Goal: Information Seeking & Learning: Learn about a topic

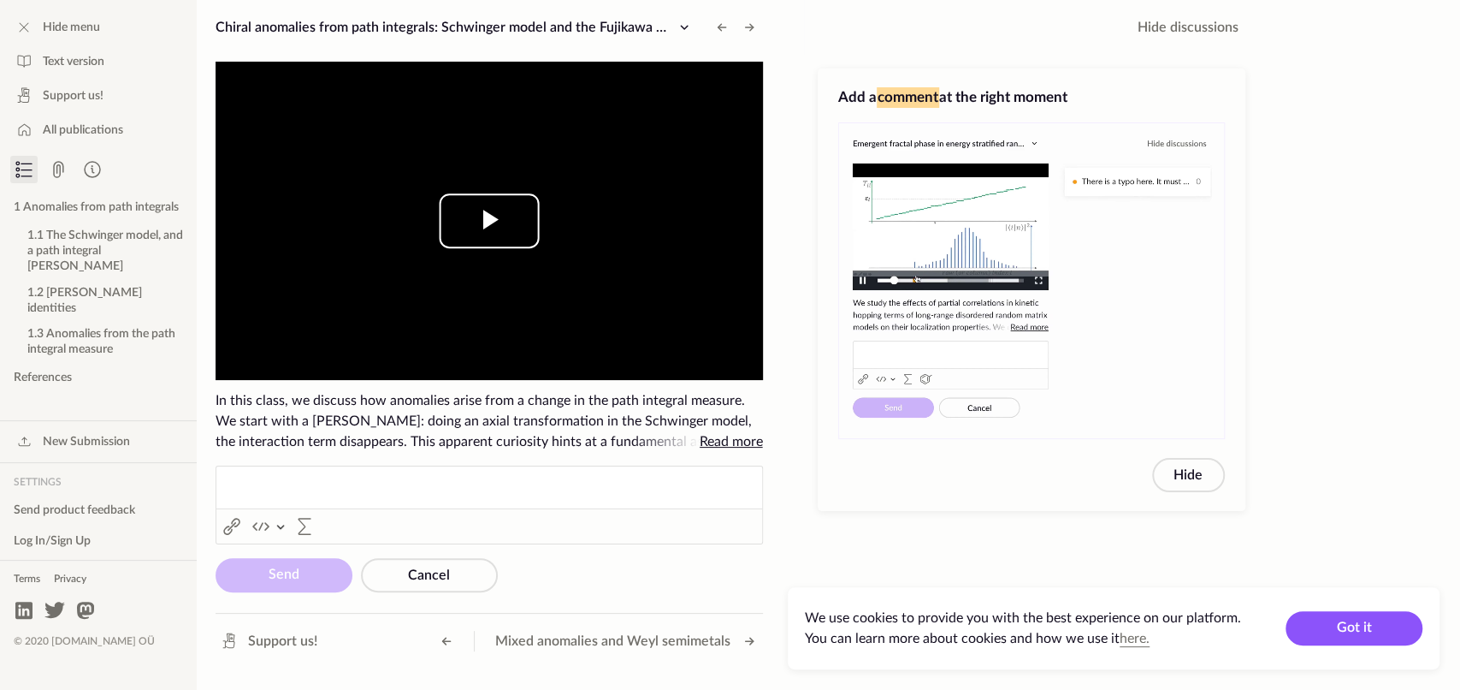
click at [489, 221] on span "Video Player" at bounding box center [489, 221] width 0 height 0
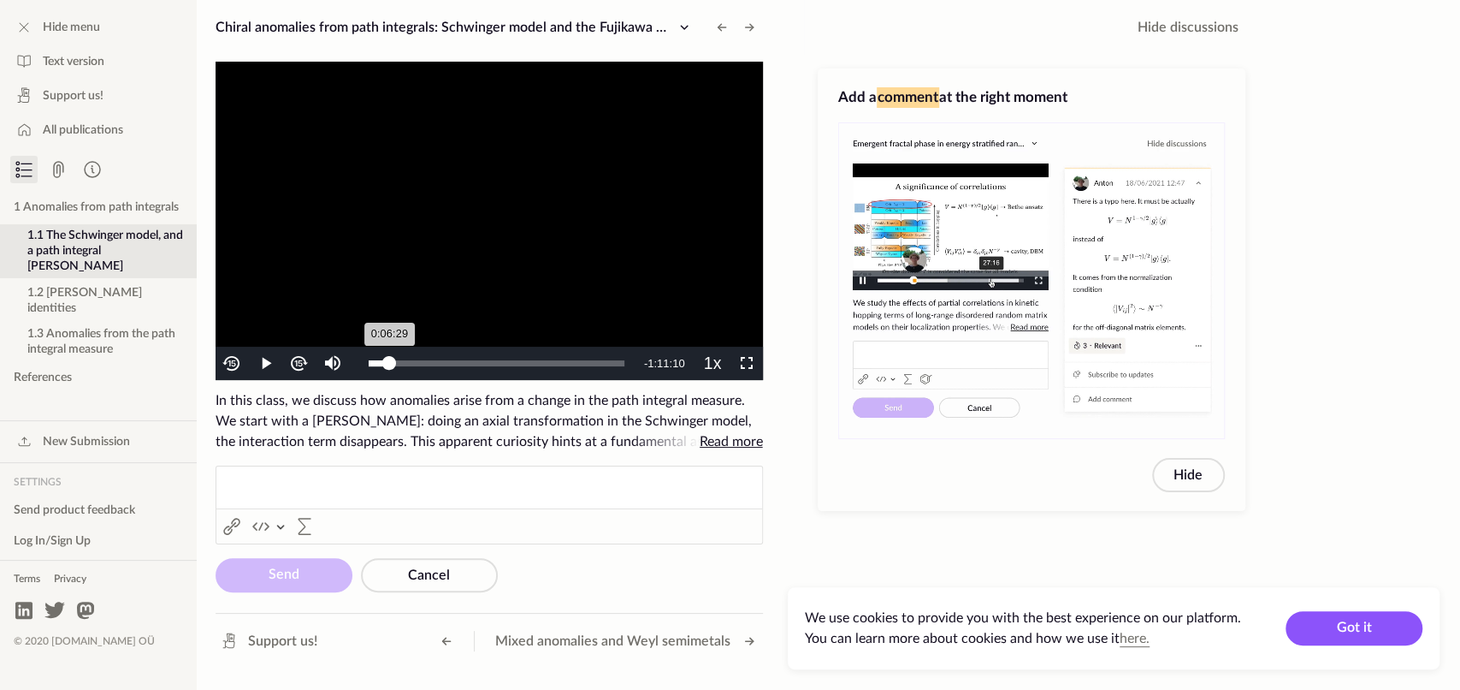
click at [389, 360] on div "Loaded : 10.29% 0:06:29 0:06:29" at bounding box center [497, 363] width 256 height 6
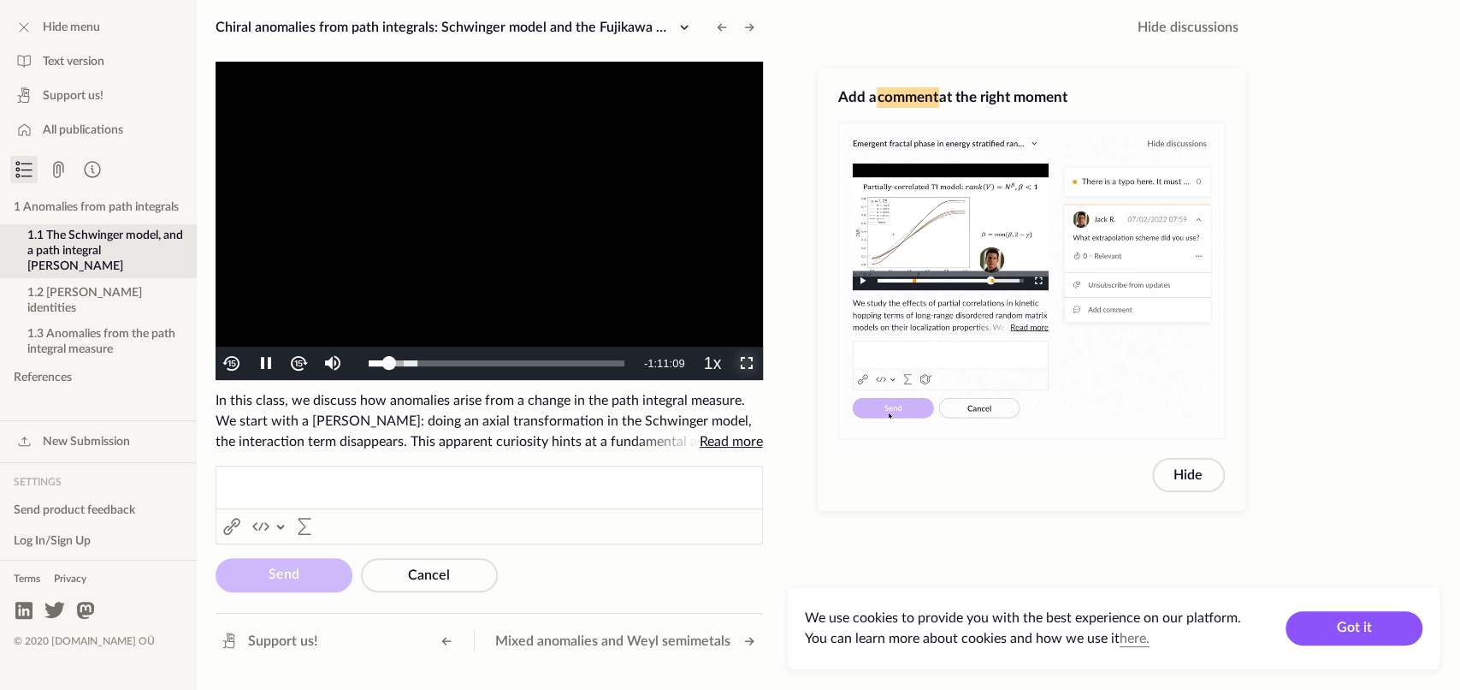
click at [746, 364] on span "Video Player" at bounding box center [746, 364] width 0 height 0
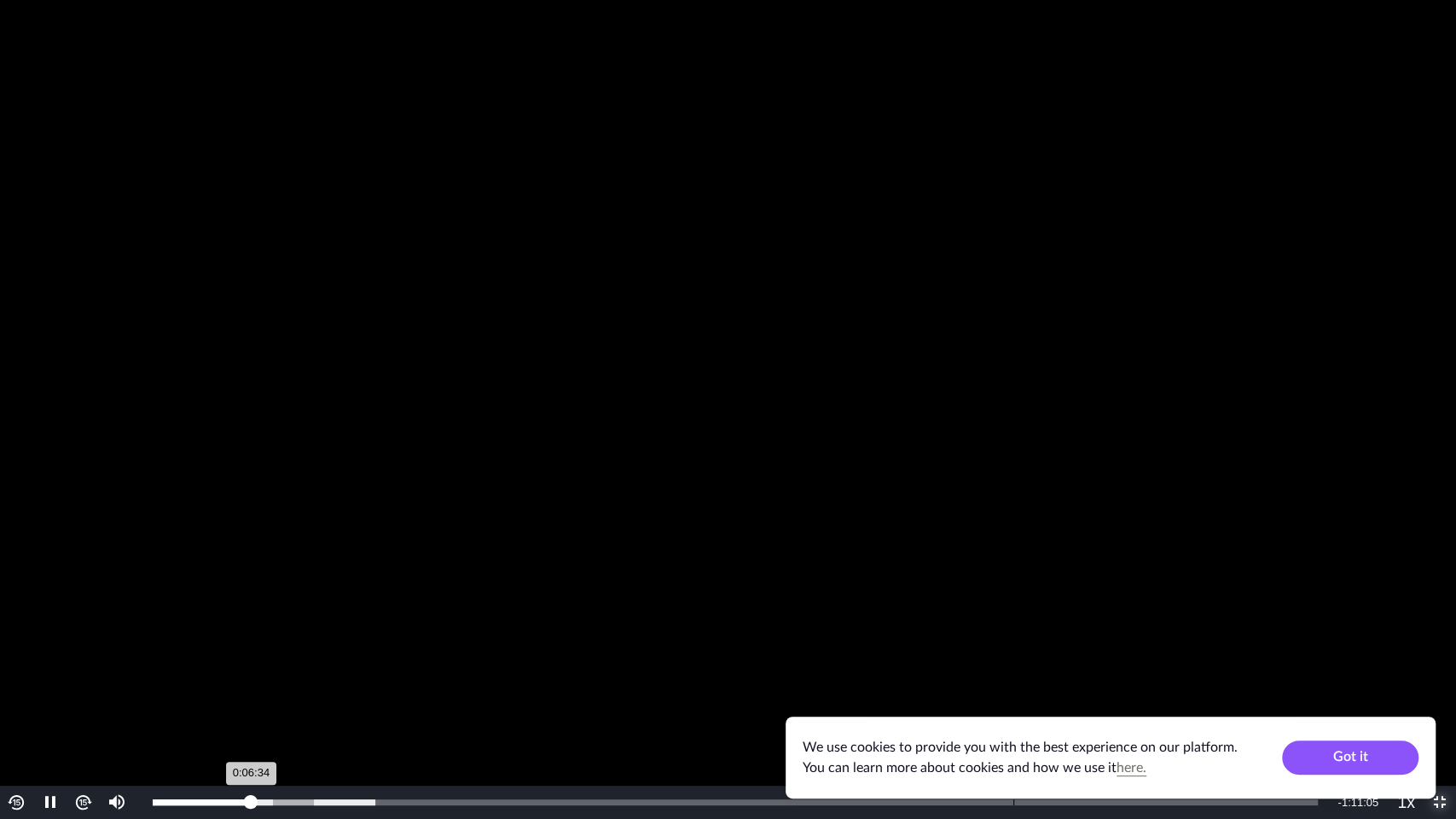
click at [1013, 687] on div "0:57:19" at bounding box center [1013, 803] width 1 height 6
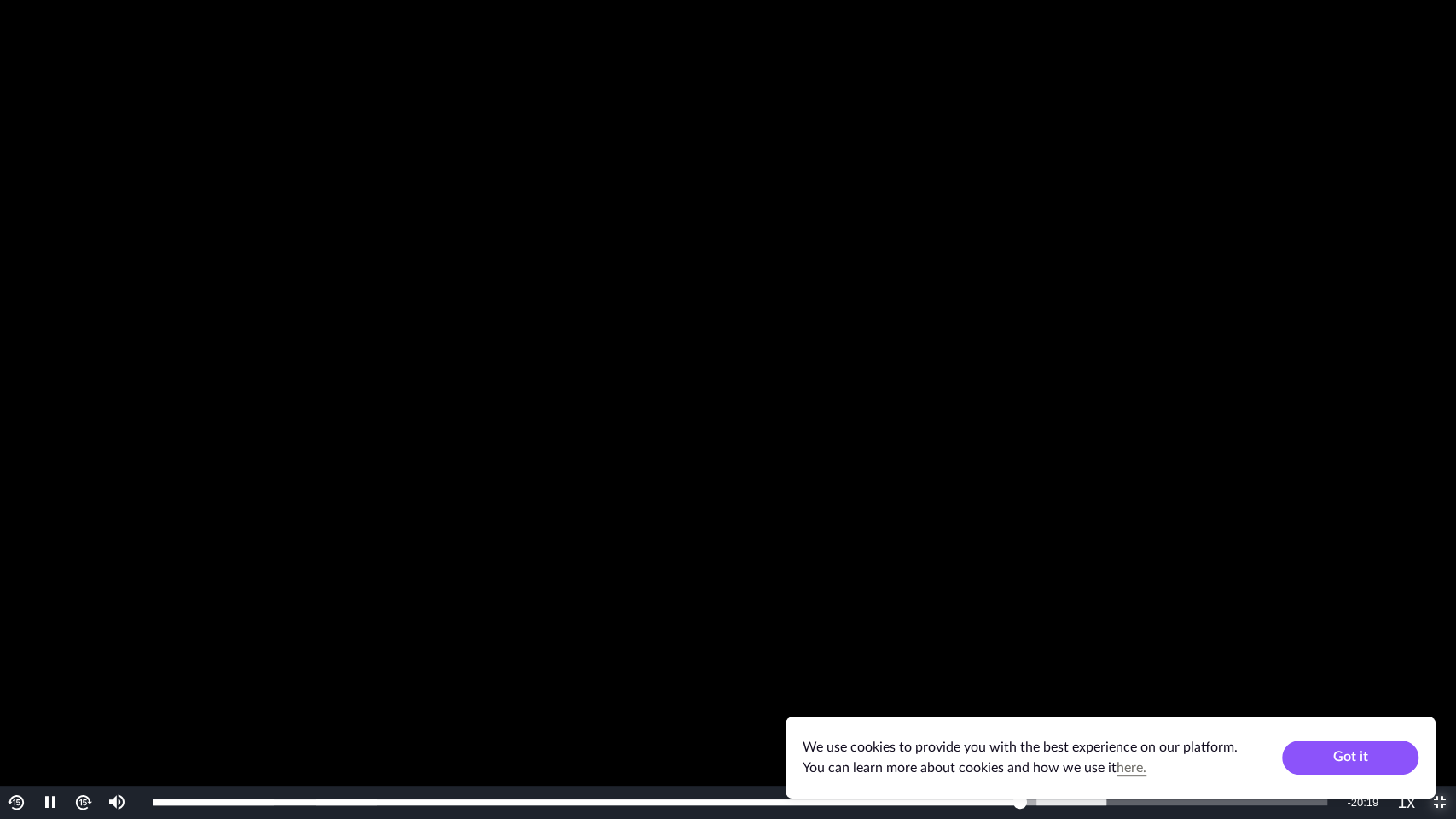
click at [1440, 687] on span "Video Player" at bounding box center [1440, 803] width 0 height 0
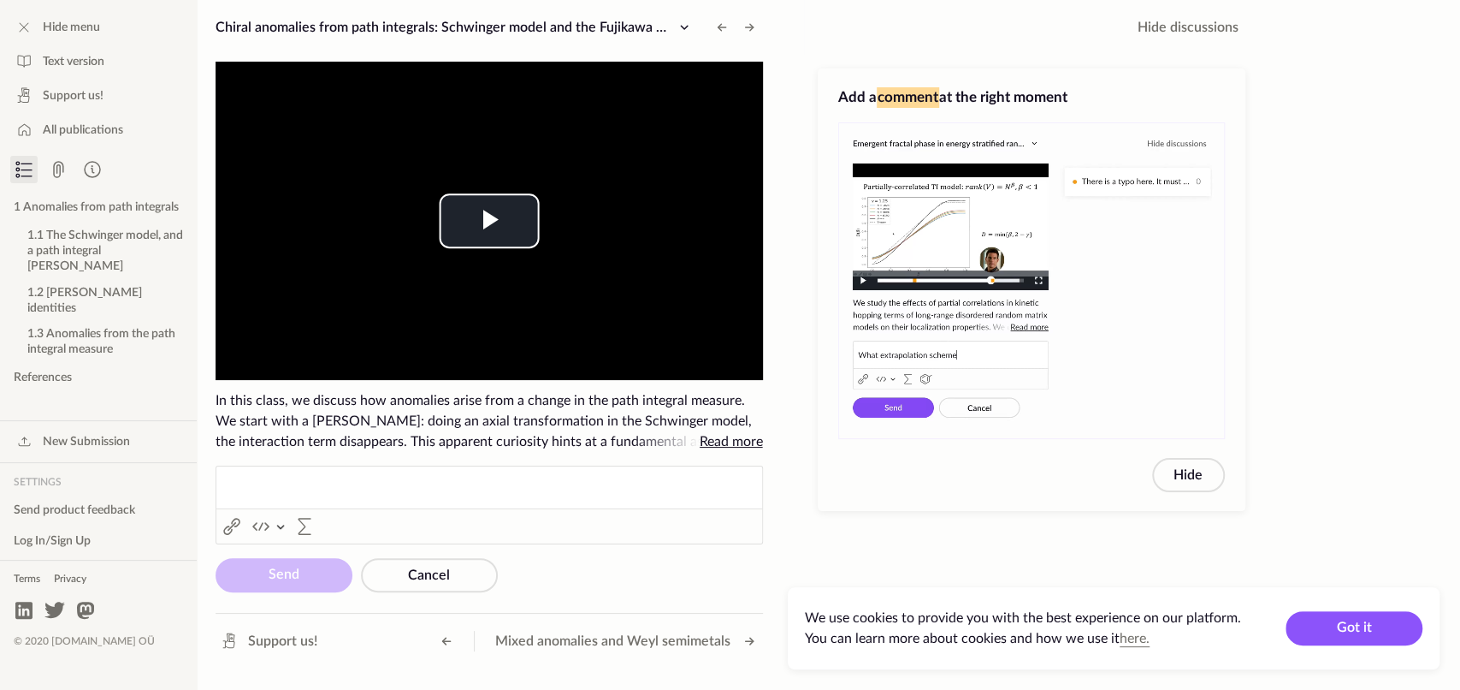
click at [729, 439] on span "Read more" at bounding box center [731, 442] width 63 height 14
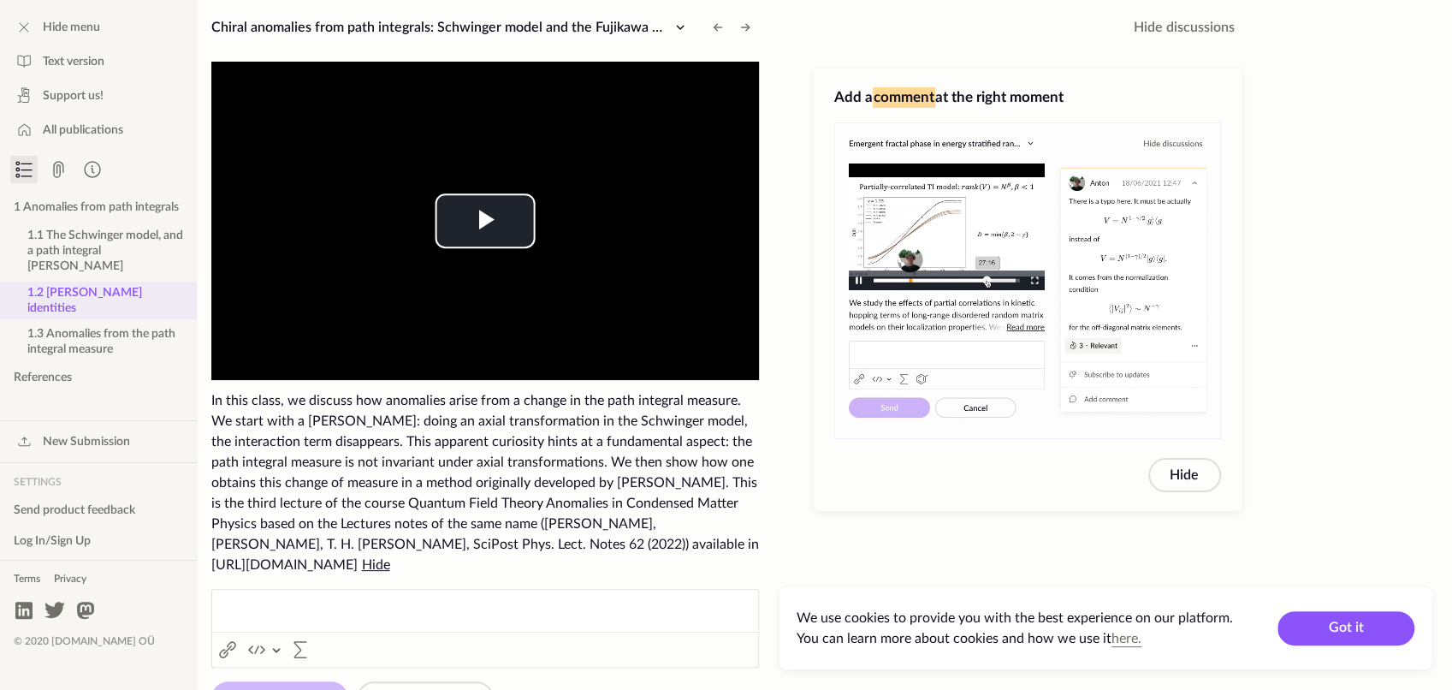
click at [88, 281] on button "1.2 Ward-Takahashi identities" at bounding box center [98, 300] width 197 height 38
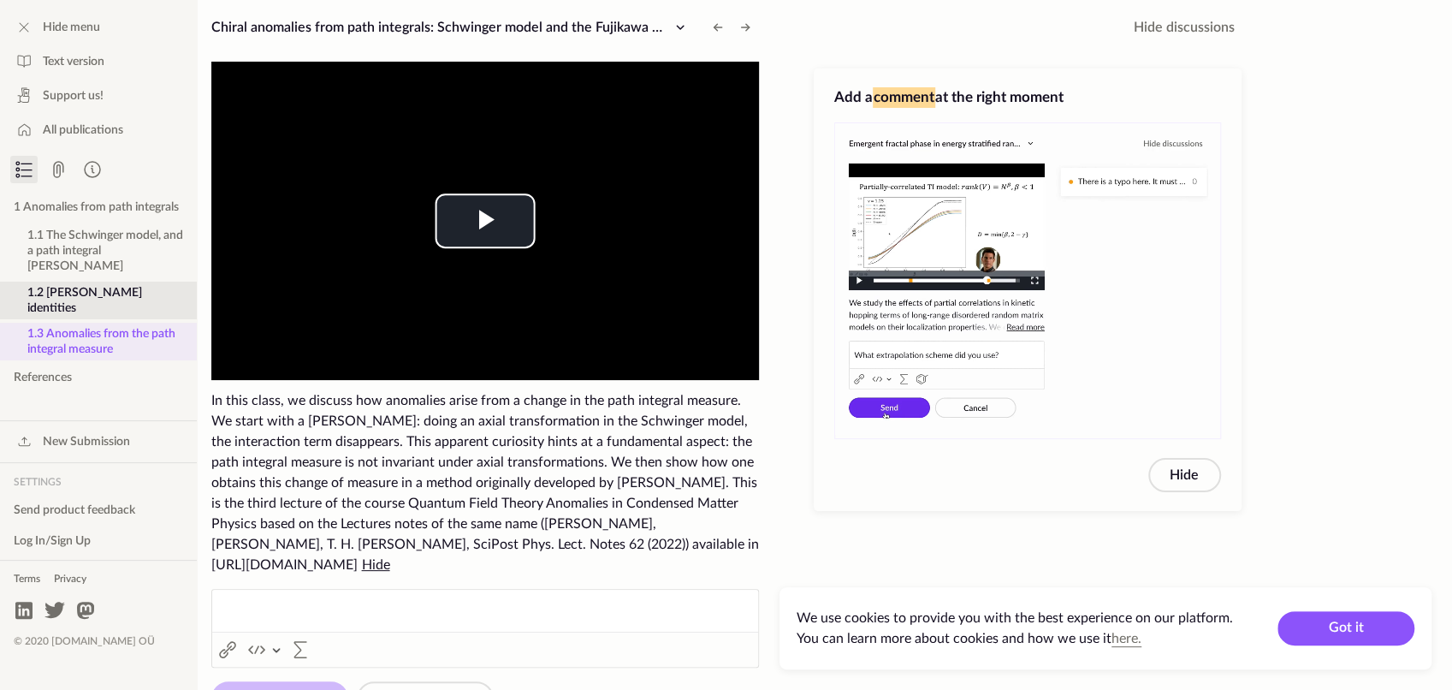
click at [77, 323] on button "1.3 Anomalies from the path integral measure" at bounding box center [98, 342] width 197 height 38
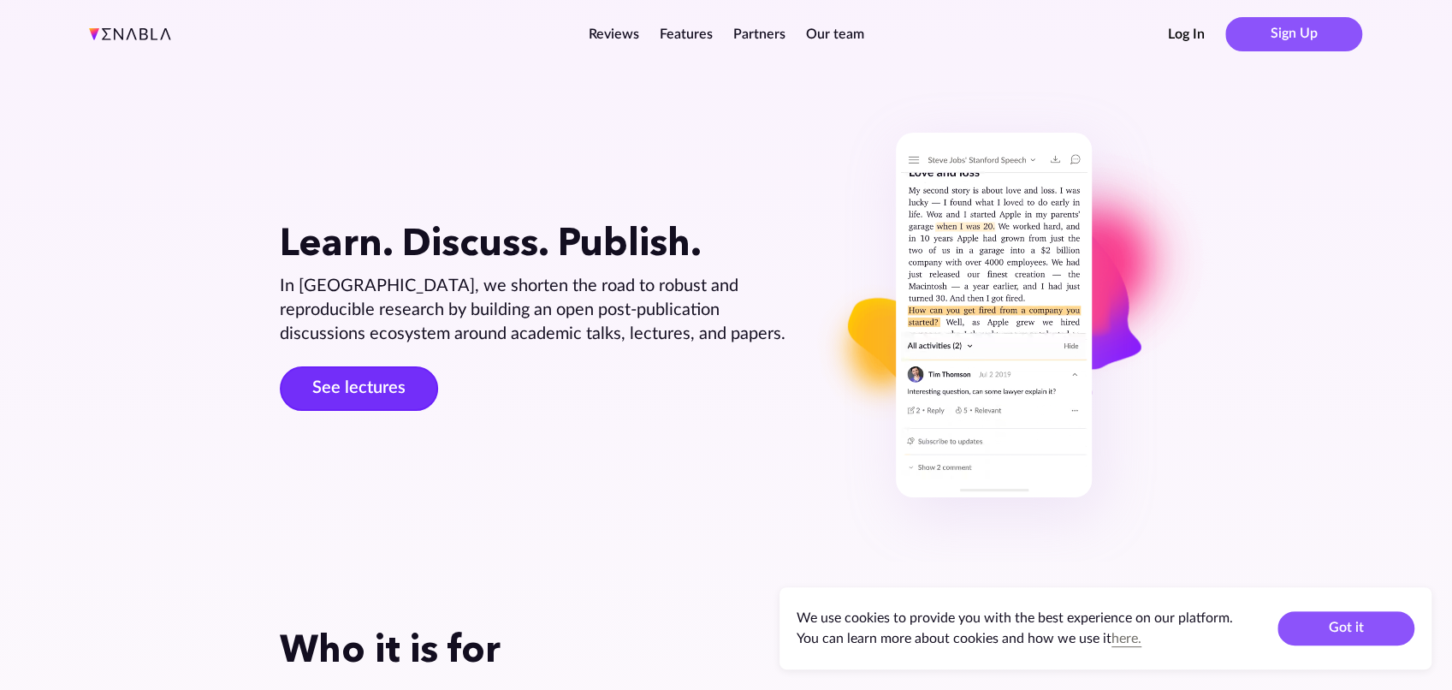
click at [375, 392] on link "See lectures" at bounding box center [359, 388] width 158 height 44
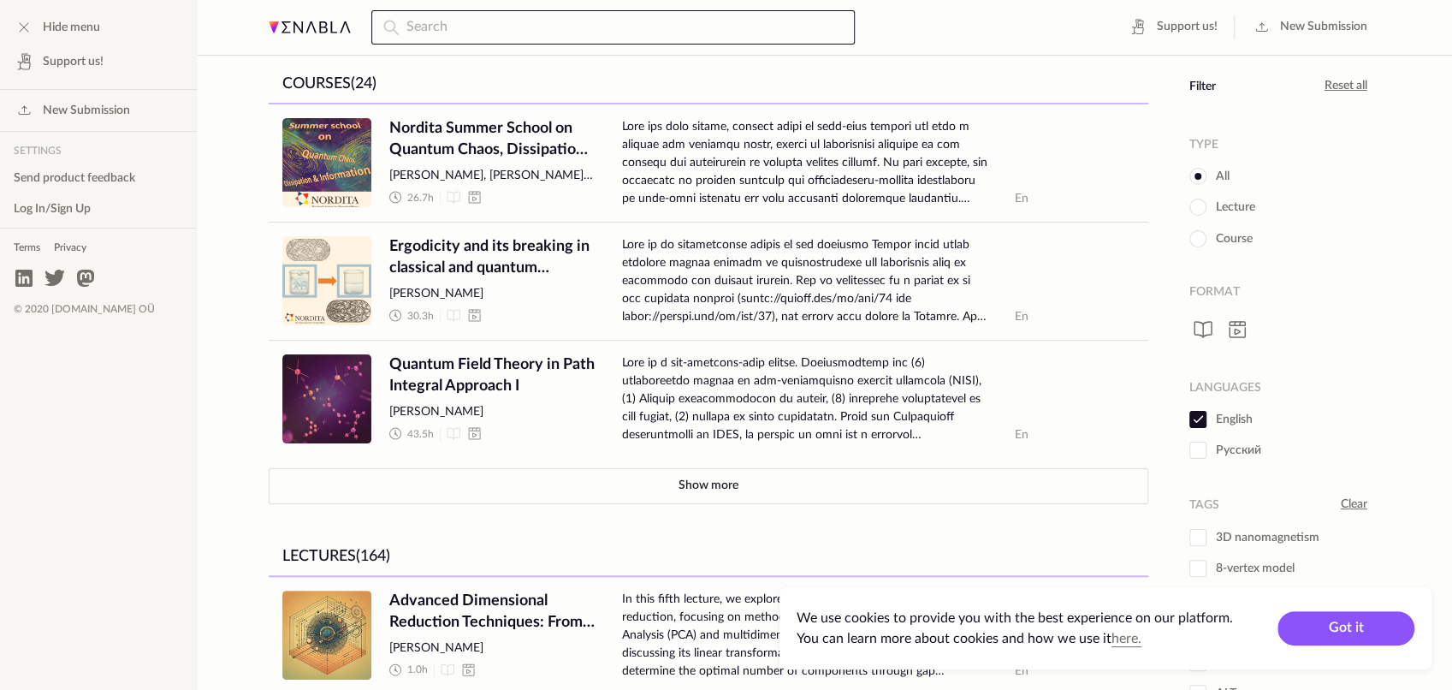
click at [493, 37] on input "text" at bounding box center [612, 27] width 483 height 34
type input "quantum hall"
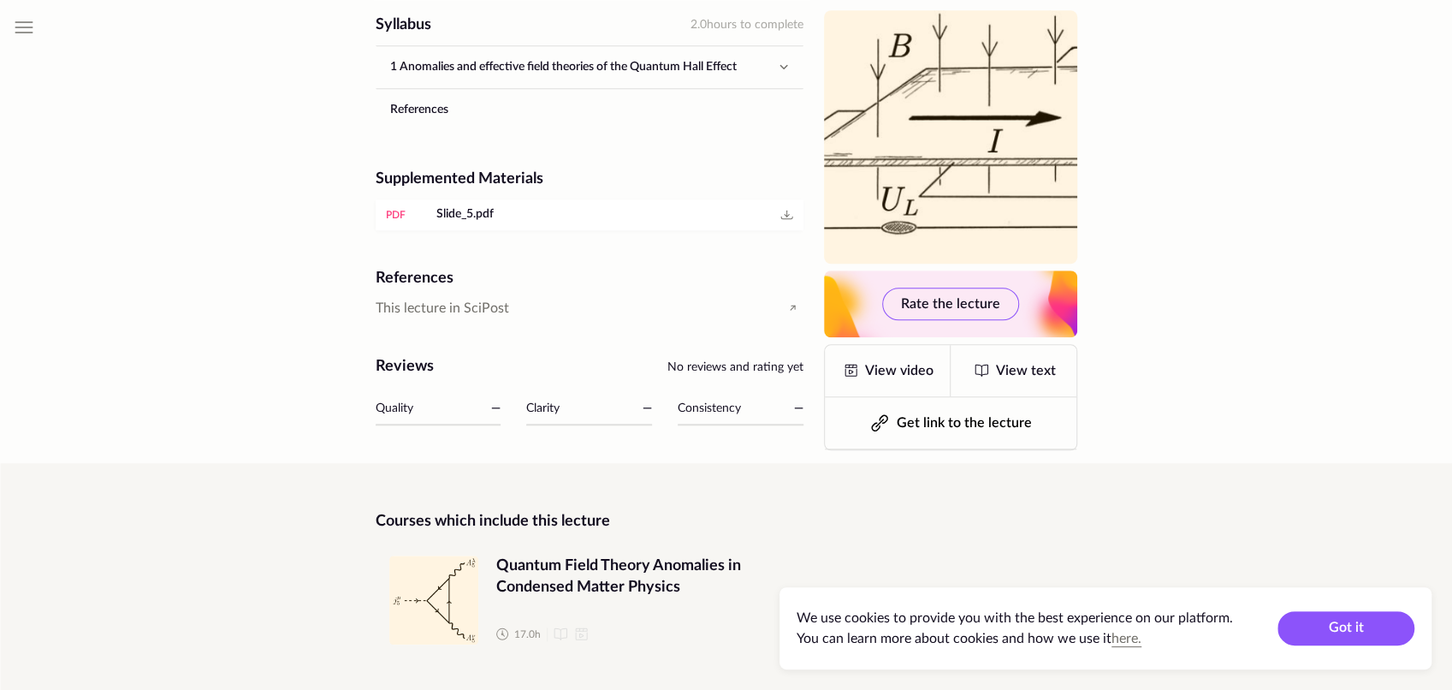
scroll to position [851, 0]
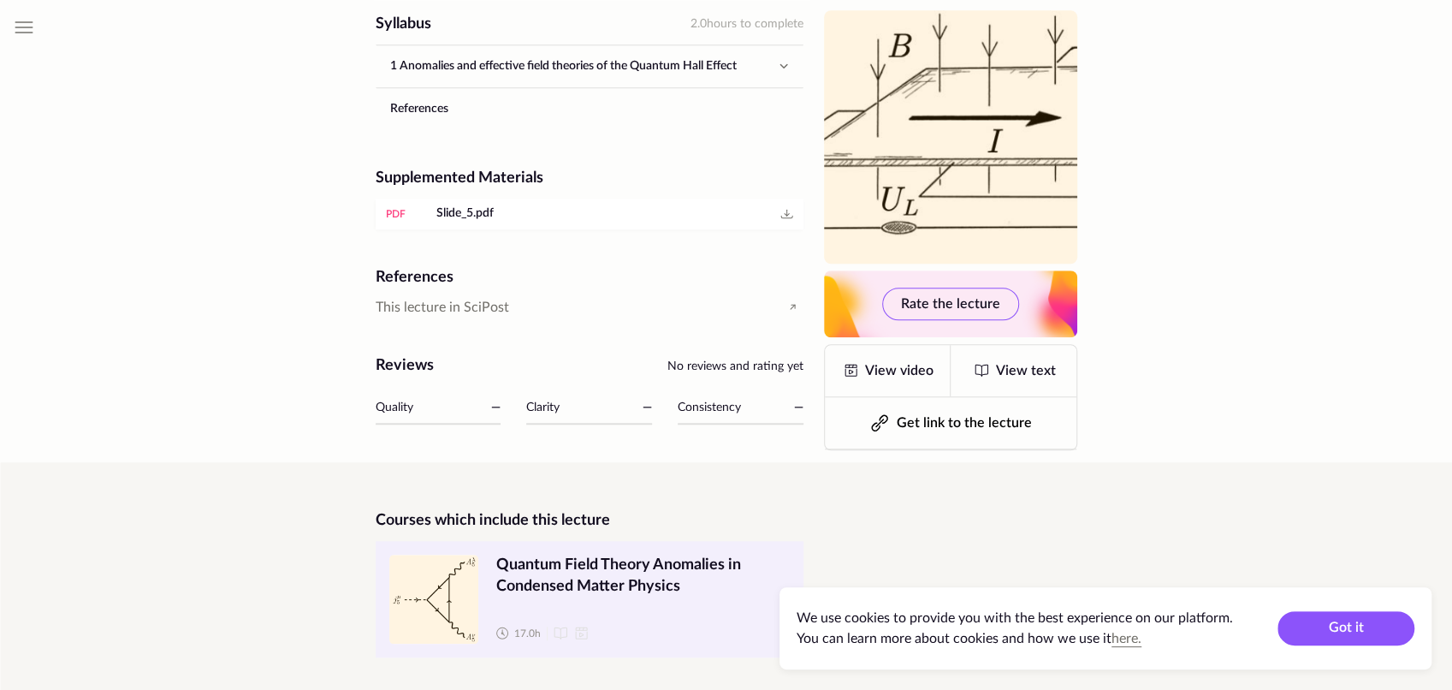
click at [678, 563] on span "Quantum Field Theory Anomalies in Condensed Matter Physics" at bounding box center [642, 575] width 293 height 43
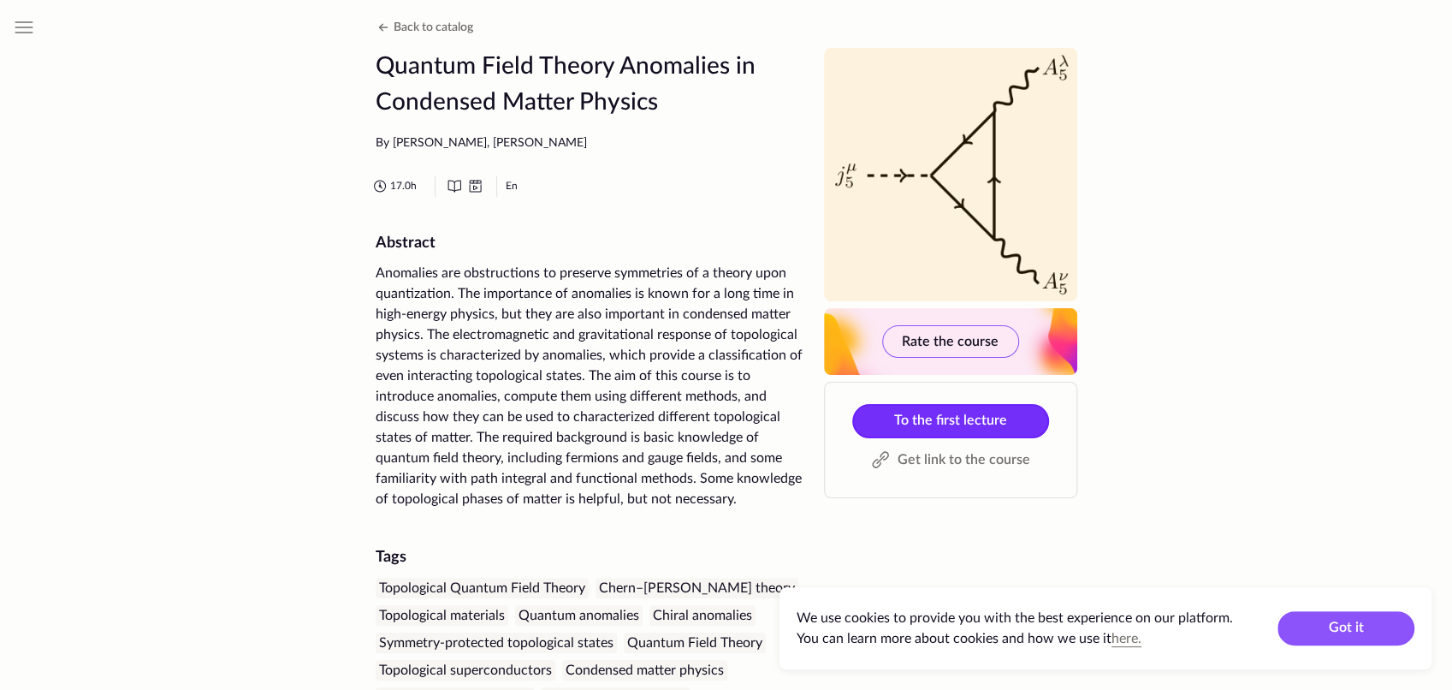
click at [966, 416] on span "To the first lecture" at bounding box center [950, 420] width 113 height 14
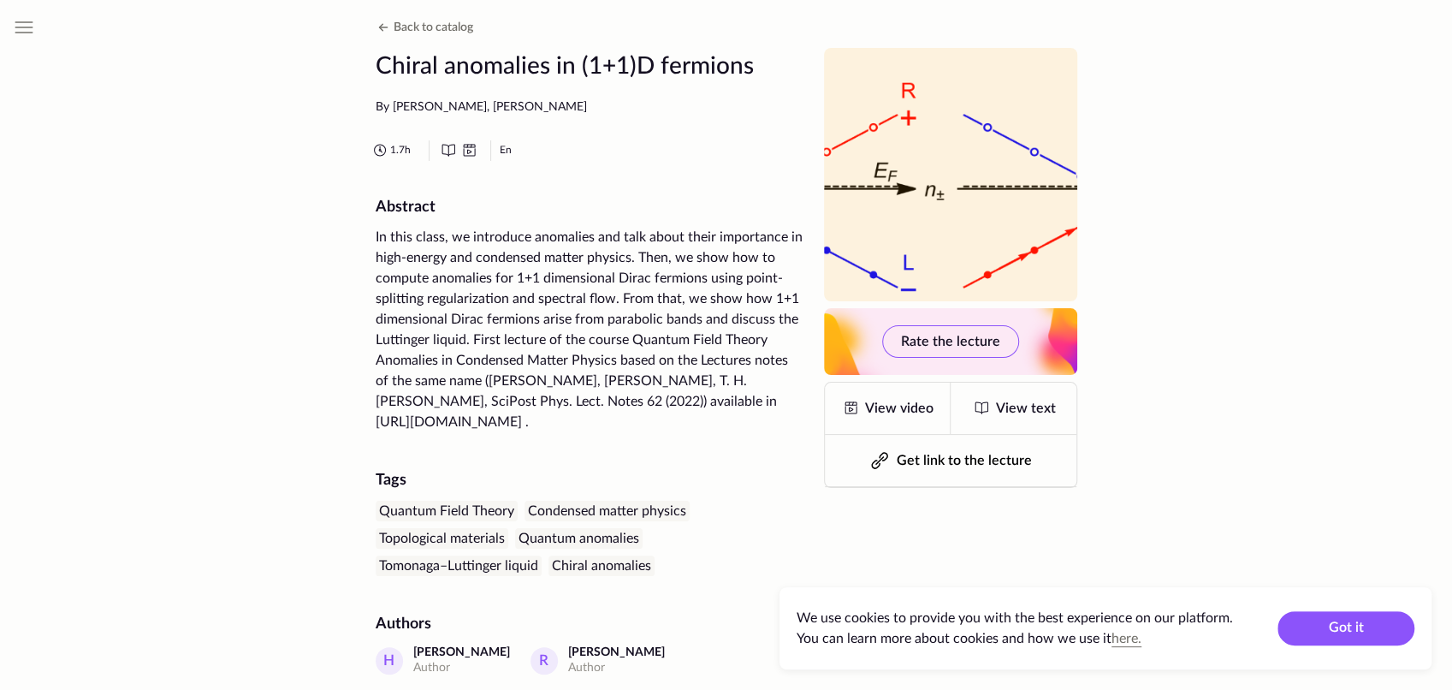
click at [471, 151] on icon at bounding box center [468, 151] width 3 height 3
click at [512, 148] on div "1.7 h En" at bounding box center [587, 150] width 434 height 21
click at [460, 150] on icon at bounding box center [469, 150] width 21 height 21
click at [448, 149] on icon at bounding box center [448, 150] width 21 height 21
click at [394, 149] on span "1.7 h" at bounding box center [400, 150] width 21 height 15
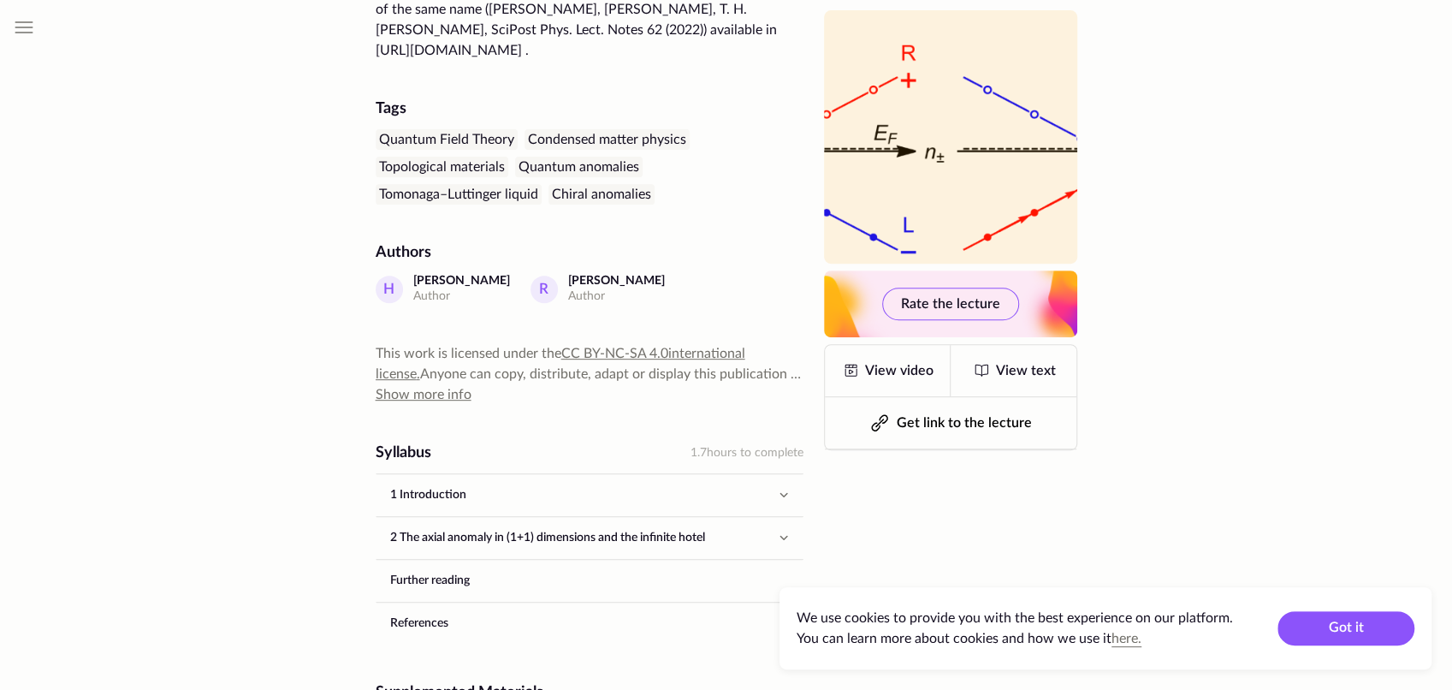
scroll to position [580, 0]
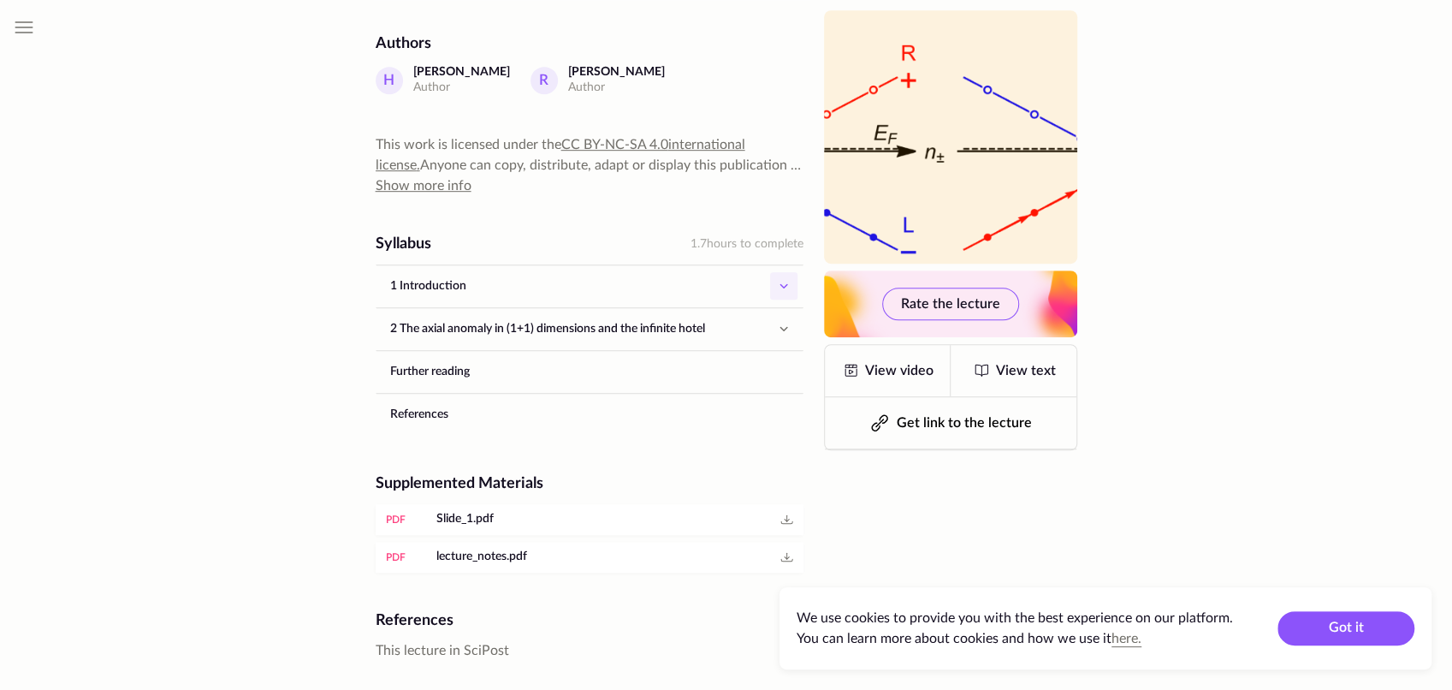
click at [788, 278] on icon "button" at bounding box center [783, 285] width 21 height 21
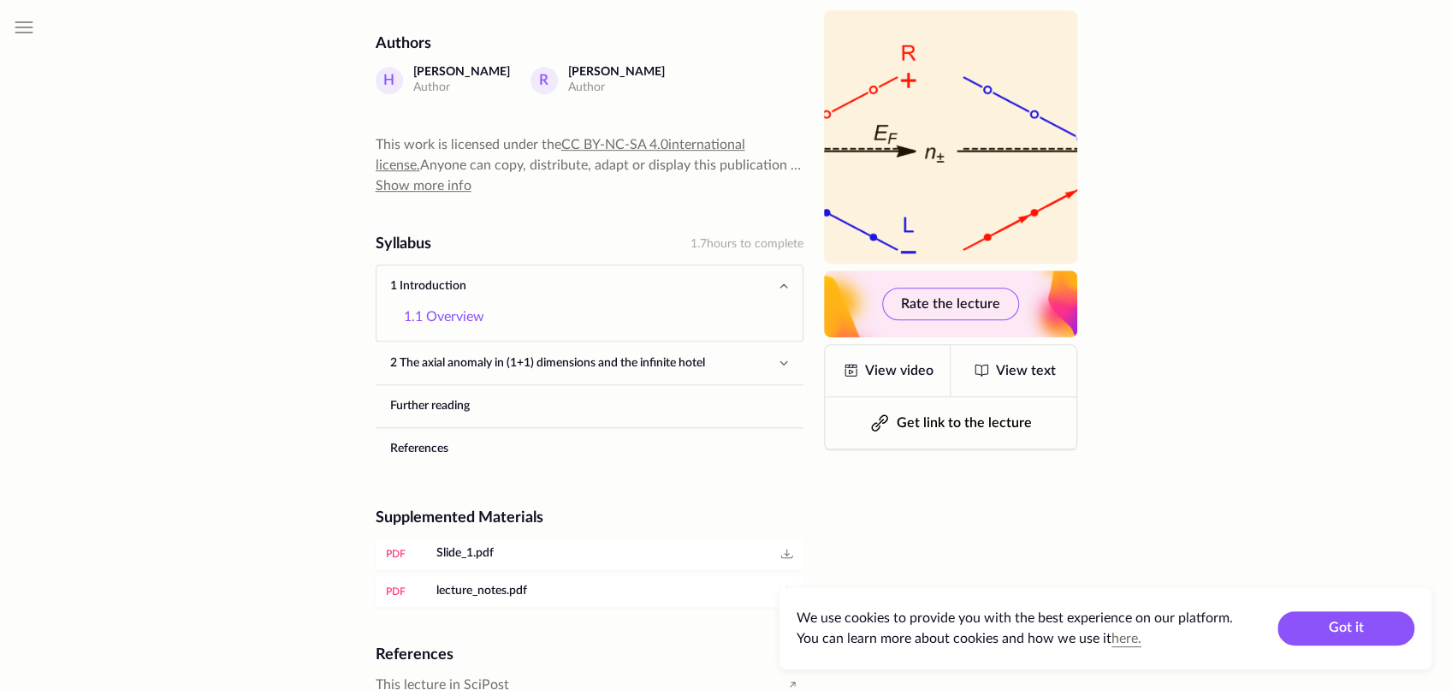
click at [464, 313] on link "1.1 Overview" at bounding box center [589, 316] width 371 height 34
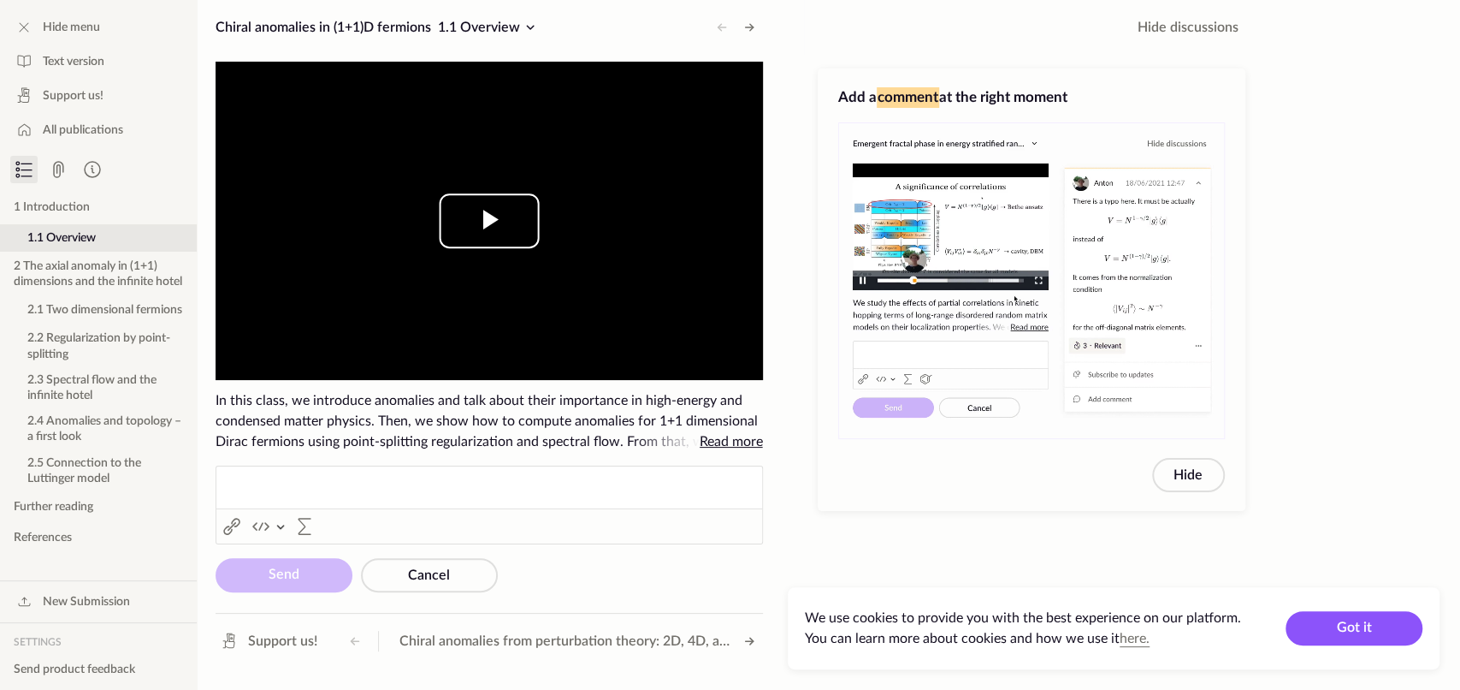
click at [489, 221] on span "Video Player" at bounding box center [489, 221] width 0 height 0
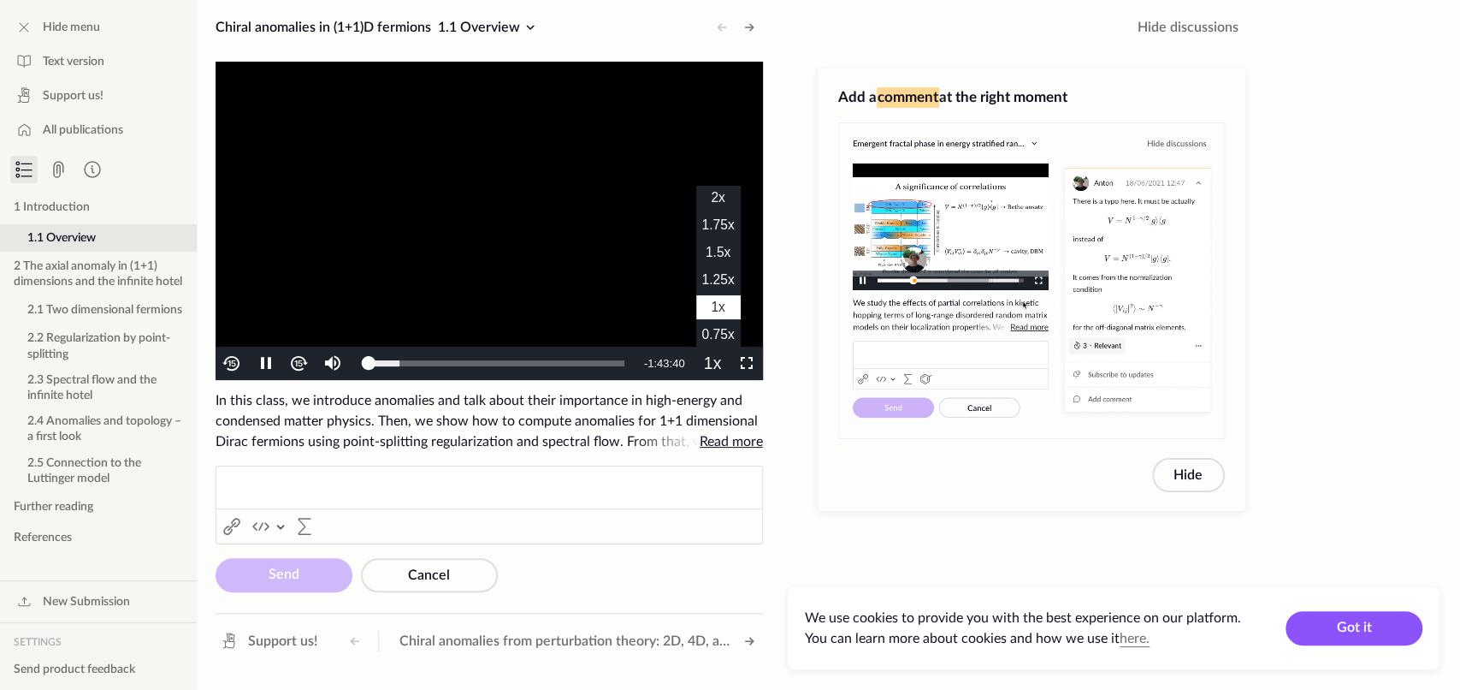
click at [723, 284] on span "1.25x" at bounding box center [718, 279] width 33 height 15
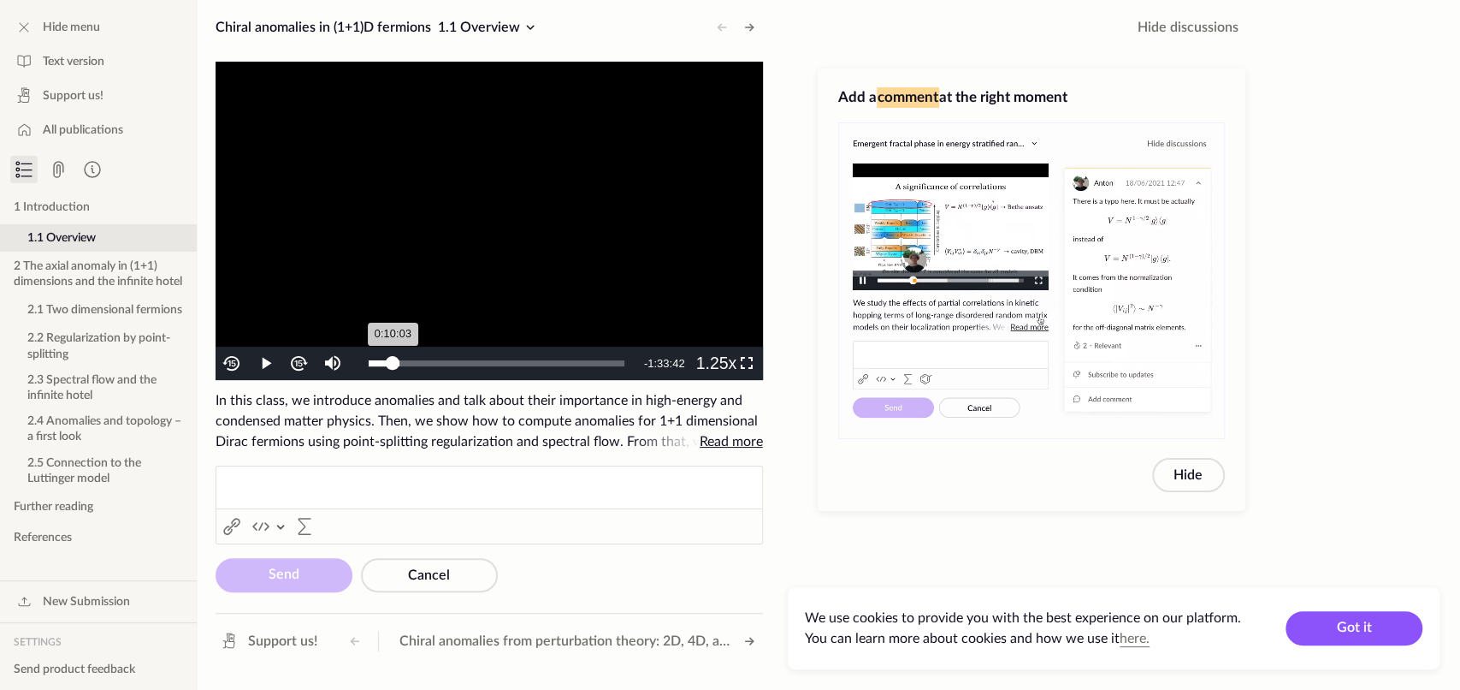
click at [393, 361] on div "Loaded : 12.35% 0:10:03 0:10:03" at bounding box center [497, 363] width 256 height 6
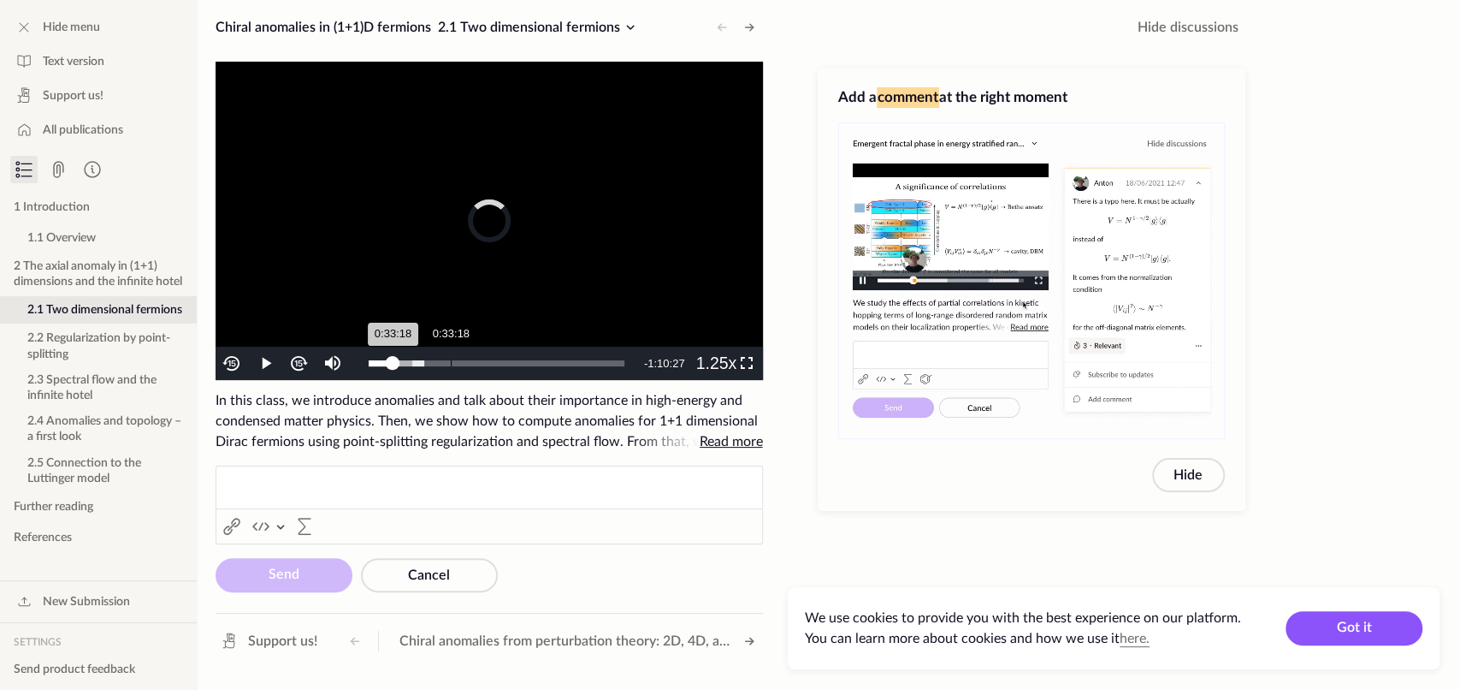
click at [449, 360] on div "Loaded : 21.98% 0:33:18 0:33:18" at bounding box center [497, 363] width 256 height 6
click at [526, 362] on div "Loaded : 43.50% 1:04:11 0:33:20" at bounding box center [497, 363] width 256 height 6
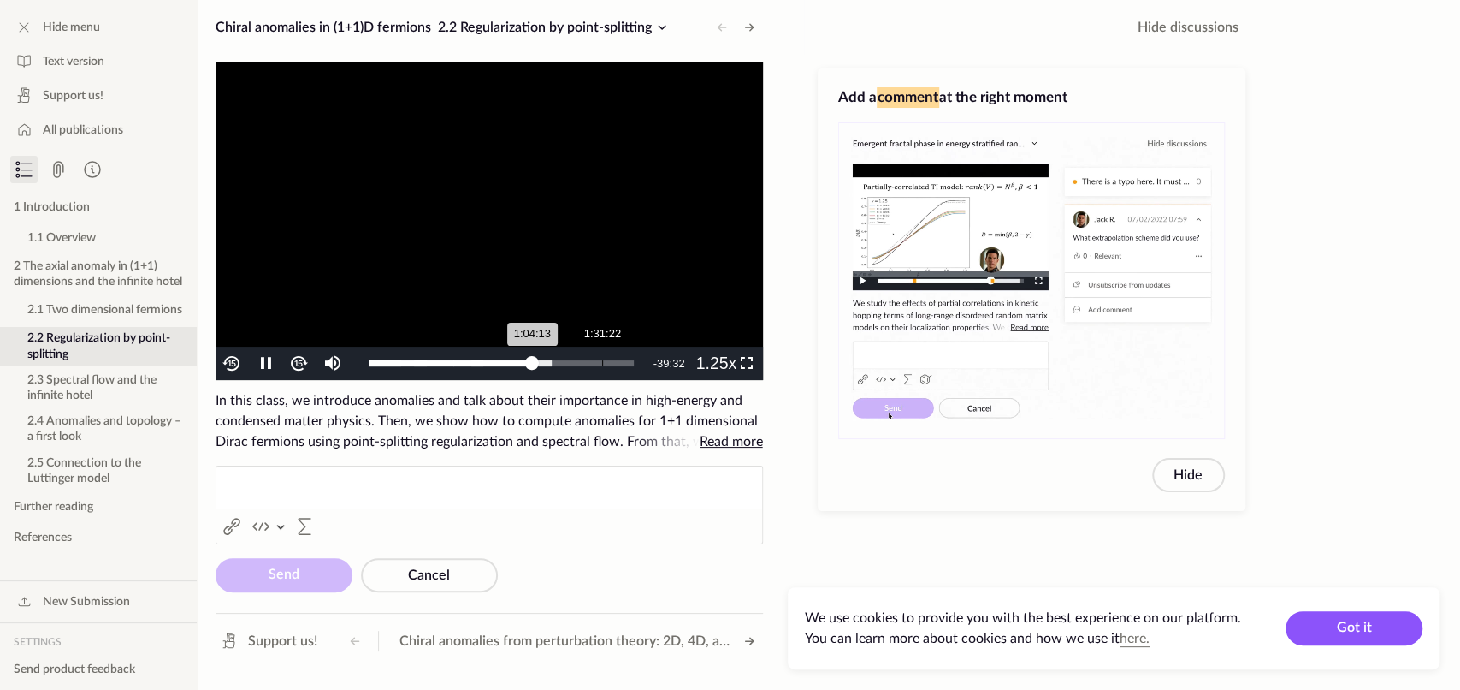
click at [602, 365] on div "1:31:22" at bounding box center [602, 363] width 1 height 6
